Goal: Navigation & Orientation: Find specific page/section

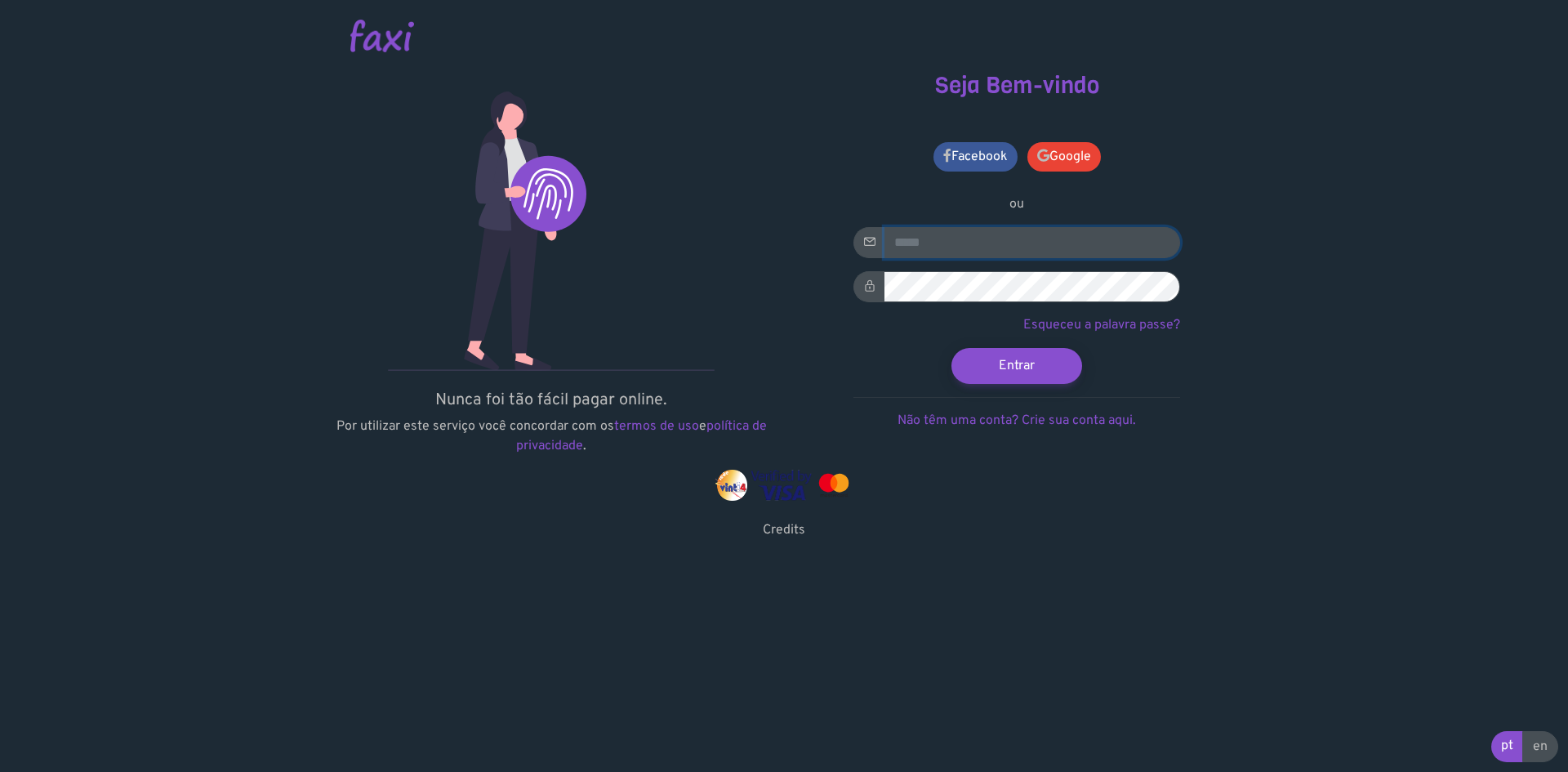
click at [941, 245] on input "email" at bounding box center [1031, 243] width 295 height 31
click at [967, 245] on input "email" at bounding box center [1031, 243] width 295 height 31
type input "**********"
click at [1068, 150] on link "Google" at bounding box center [1064, 157] width 74 height 29
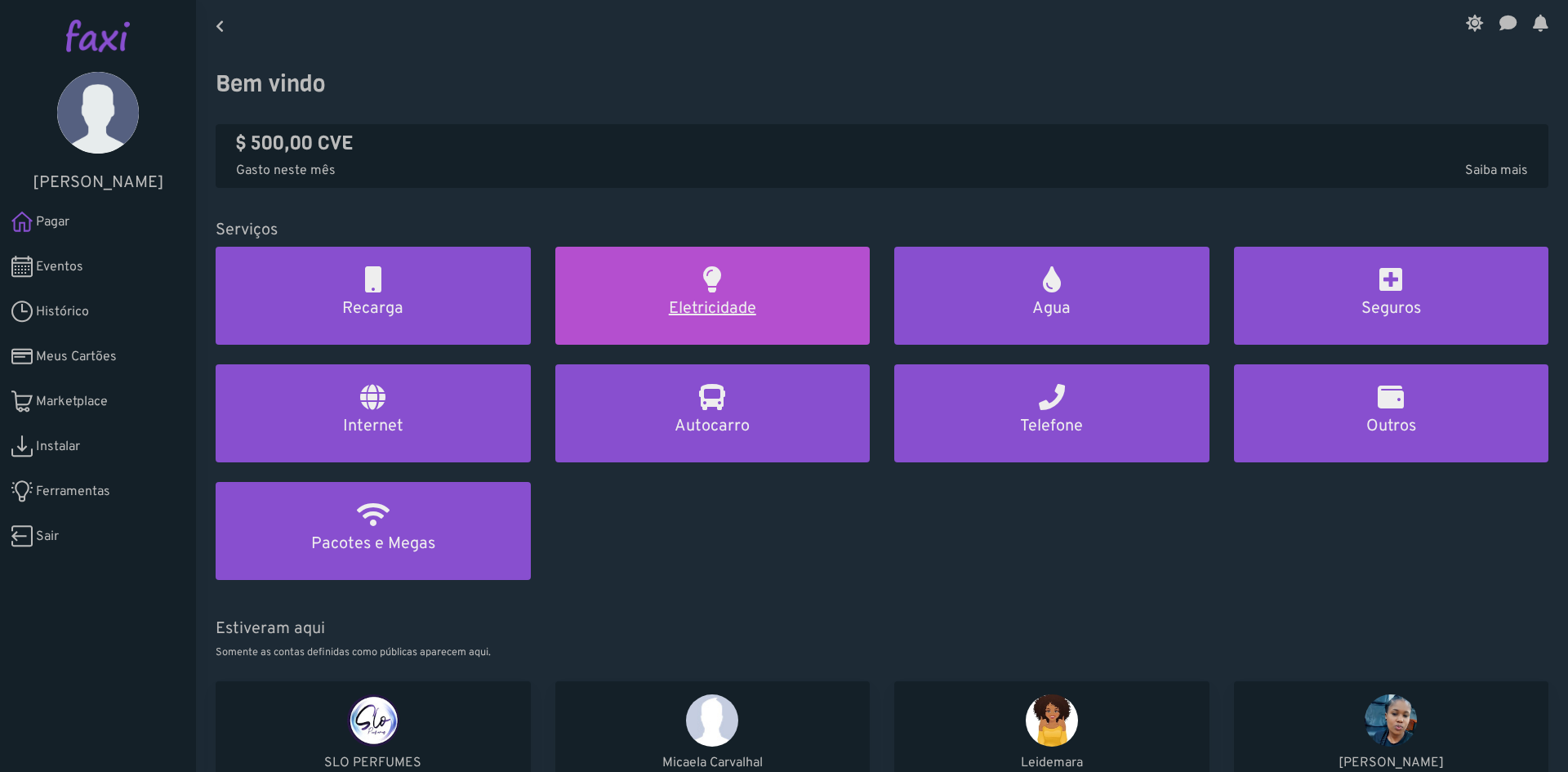
click at [733, 298] on h5 "Eletricidade" at bounding box center [712, 308] width 276 height 20
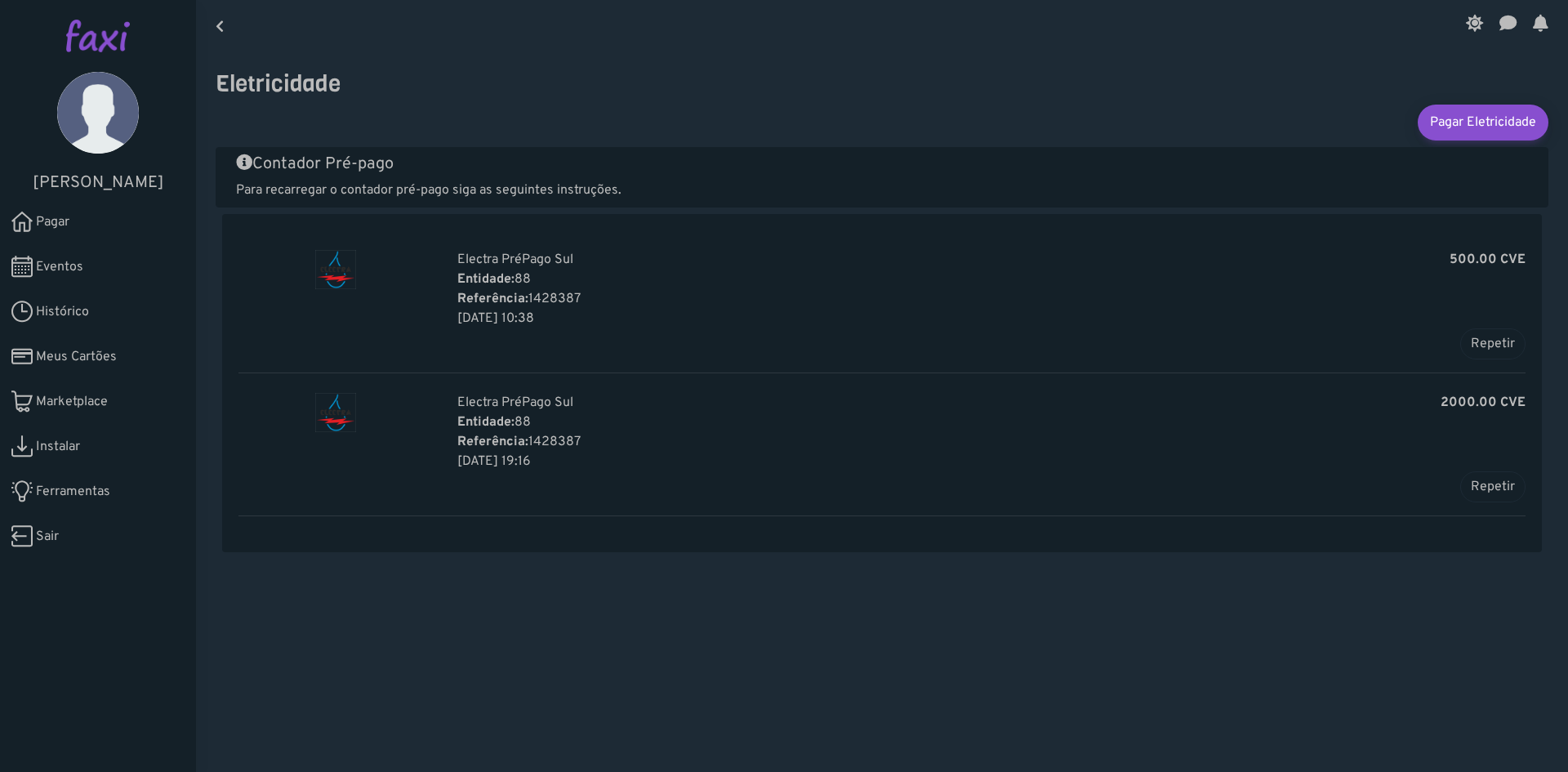
click at [46, 527] on span "Sair" at bounding box center [47, 536] width 23 height 20
